Goal: Transaction & Acquisition: Purchase product/service

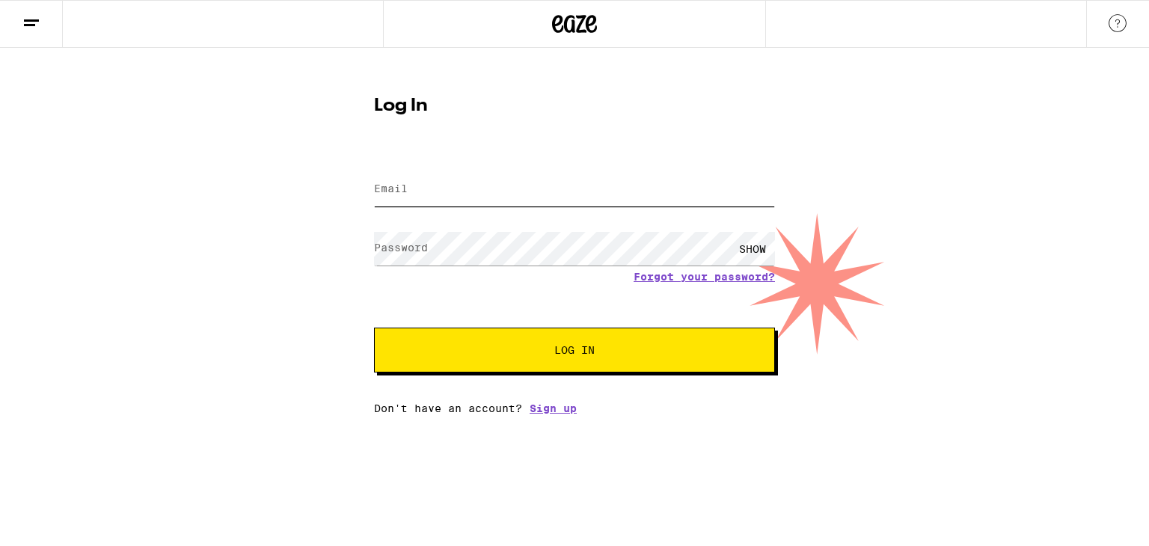
type input "[PERSON_NAME][EMAIL_ADDRESS][PERSON_NAME][DOMAIN_NAME]"
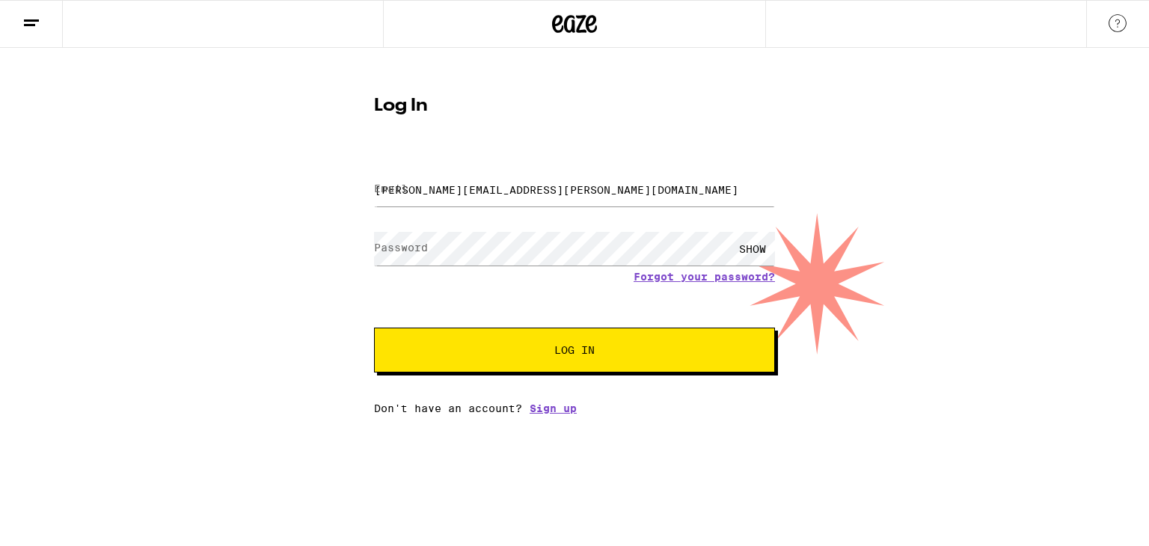
click at [553, 346] on span "Log In" at bounding box center [575, 350] width 280 height 10
